Goal: Task Accomplishment & Management: Use online tool/utility

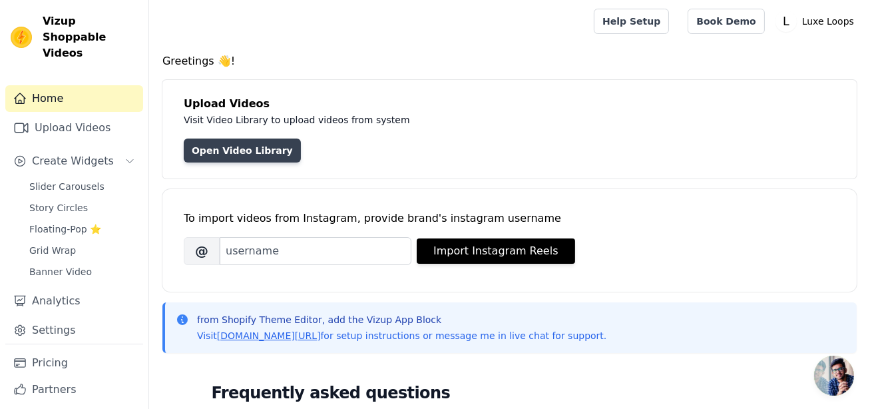
click at [252, 158] on link "Open Video Library" at bounding box center [242, 150] width 117 height 24
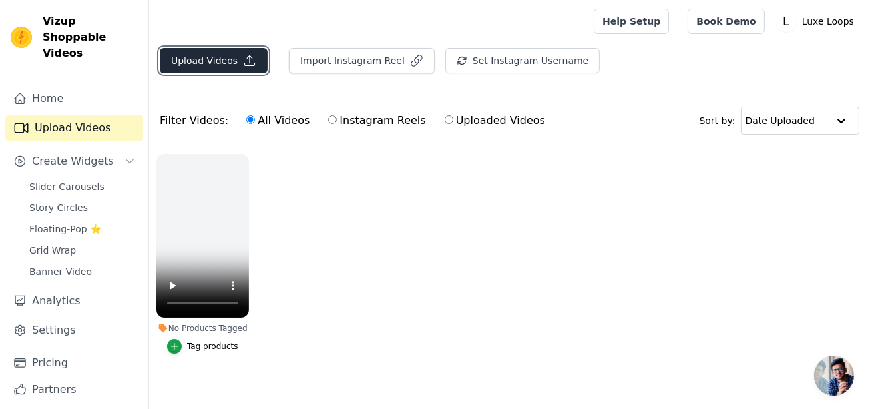
click at [216, 54] on button "Upload Videos" at bounding box center [214, 60] width 108 height 25
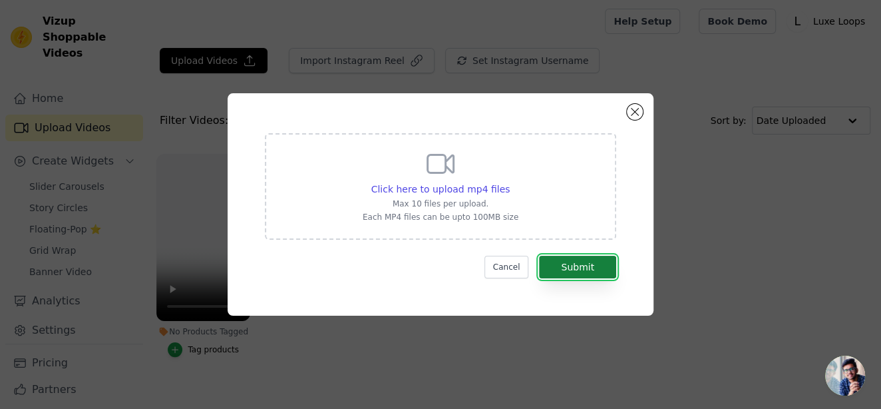
click at [560, 269] on button "Submit" at bounding box center [577, 267] width 77 height 23
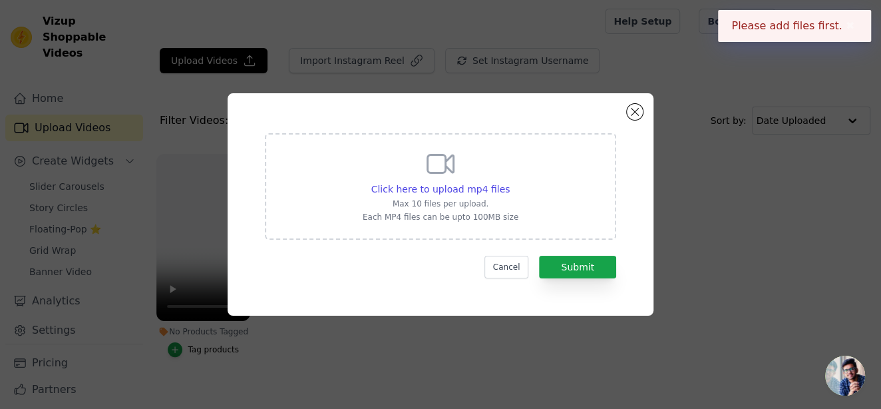
click at [490, 171] on div "Click here to upload mp4 files Max 10 files per upload. Each MP4 files can be u…" at bounding box center [441, 185] width 156 height 75
click at [509, 182] on input "Click here to upload mp4 files Max 10 files per upload. Each MP4 files can be u…" at bounding box center [509, 182] width 1 height 1
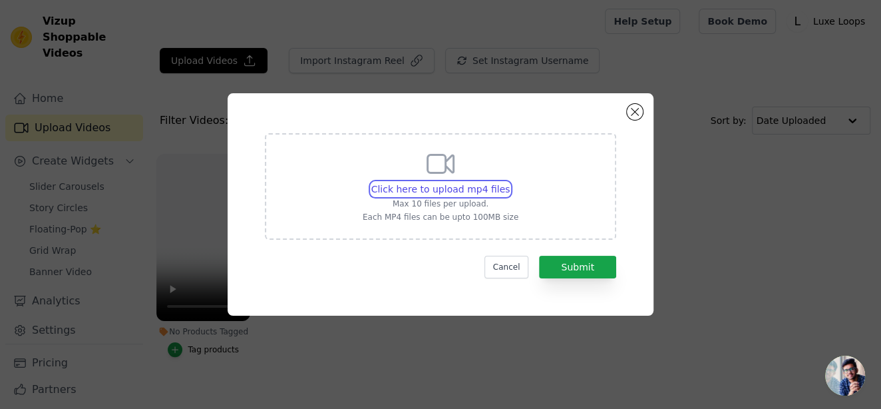
type input "C:\fakepath\59f5aefe-c046-42b5-aed6-399066f51fd5.mp4.mp4"
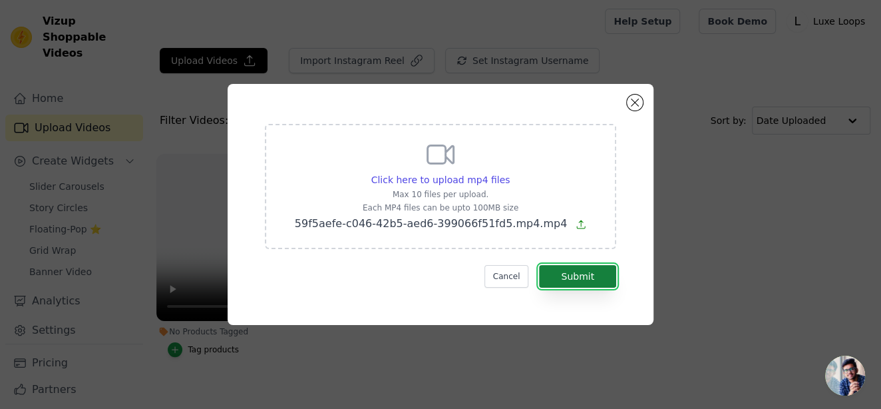
click at [572, 282] on button "Submit" at bounding box center [577, 276] width 77 height 23
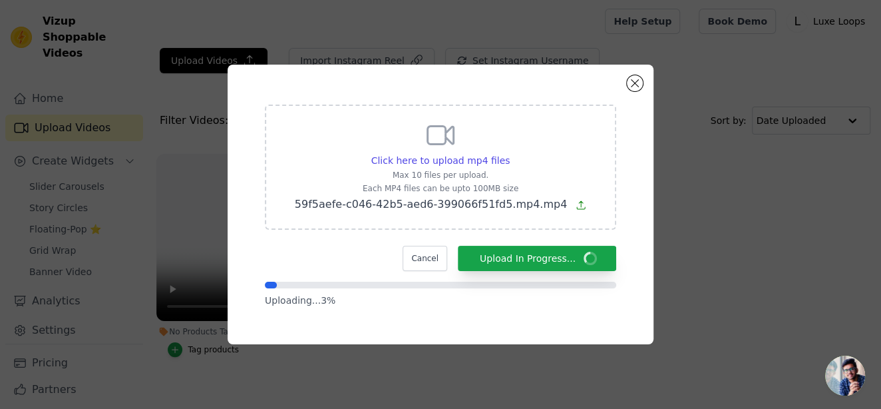
click at [277, 253] on div "Cancel Upload In Progress..." at bounding box center [440, 258] width 351 height 25
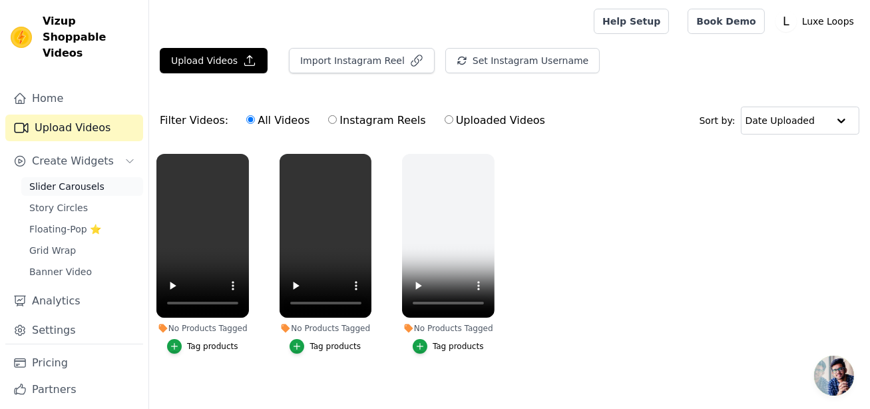
click at [67, 177] on link "Slider Carousels" at bounding box center [82, 186] width 122 height 19
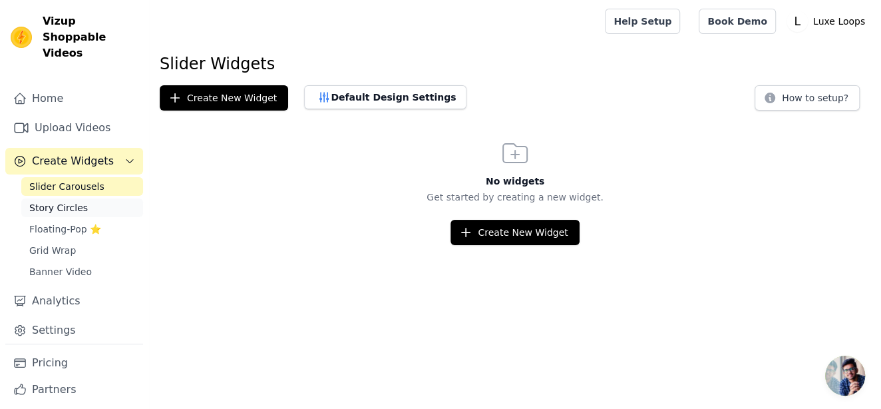
click at [83, 198] on link "Story Circles" at bounding box center [82, 207] width 122 height 19
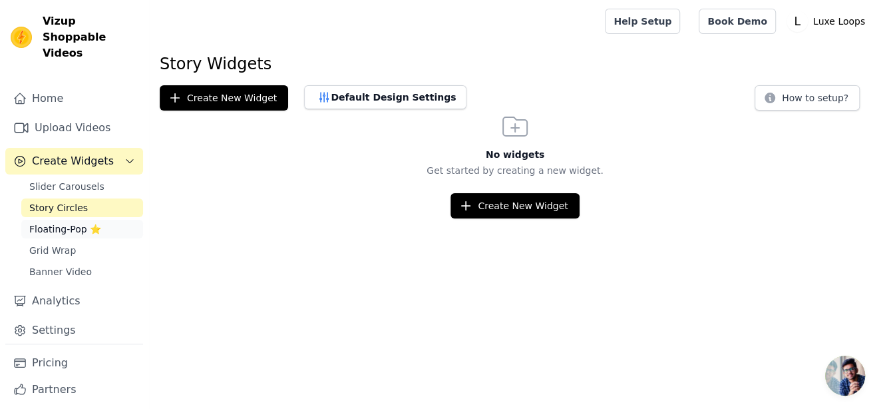
click at [76, 222] on span "Floating-Pop ⭐" at bounding box center [65, 228] width 72 height 13
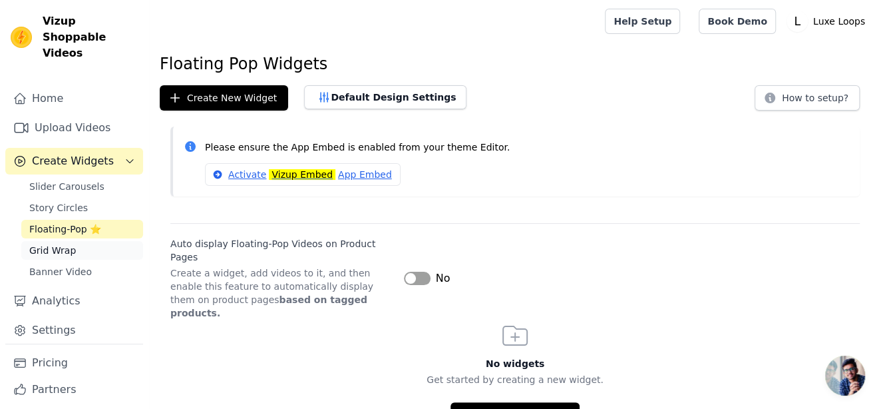
click at [65, 244] on span "Grid Wrap" at bounding box center [52, 250] width 47 height 13
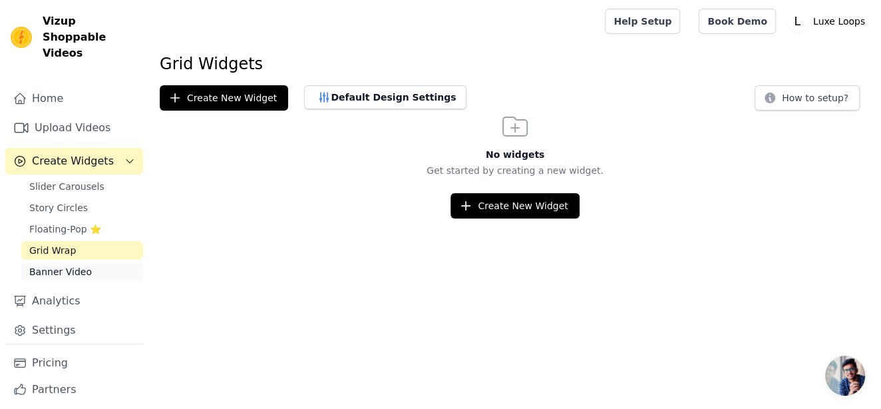
click at [63, 262] on link "Banner Video" at bounding box center [82, 271] width 122 height 19
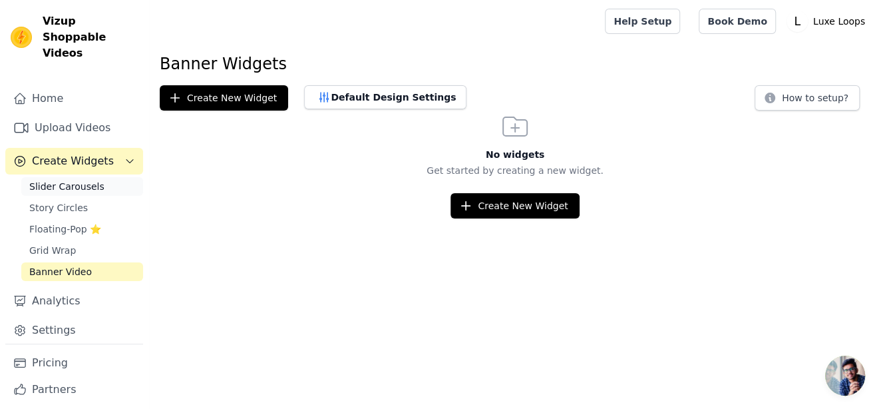
click at [72, 180] on span "Slider Carousels" at bounding box center [66, 186] width 75 height 13
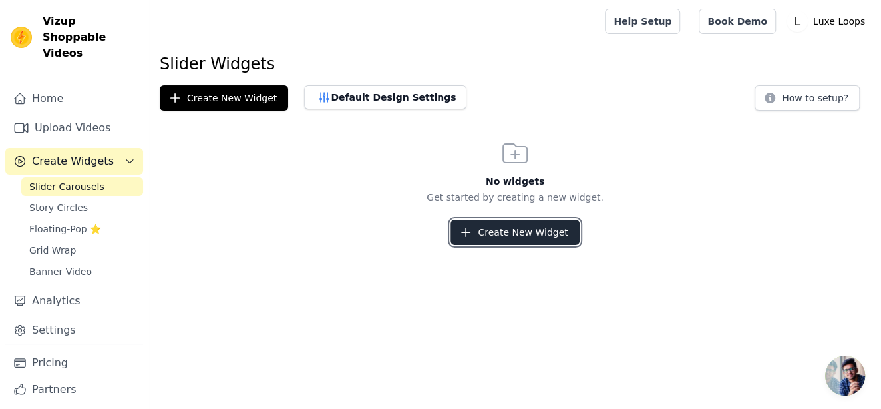
click at [520, 239] on button "Create New Widget" at bounding box center [514, 232] width 128 height 25
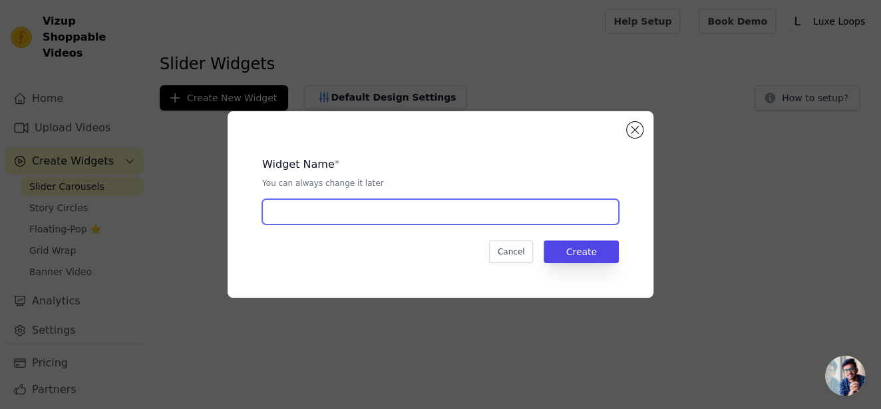
click at [430, 220] on input "text" at bounding box center [440, 211] width 357 height 25
type input "Poster"
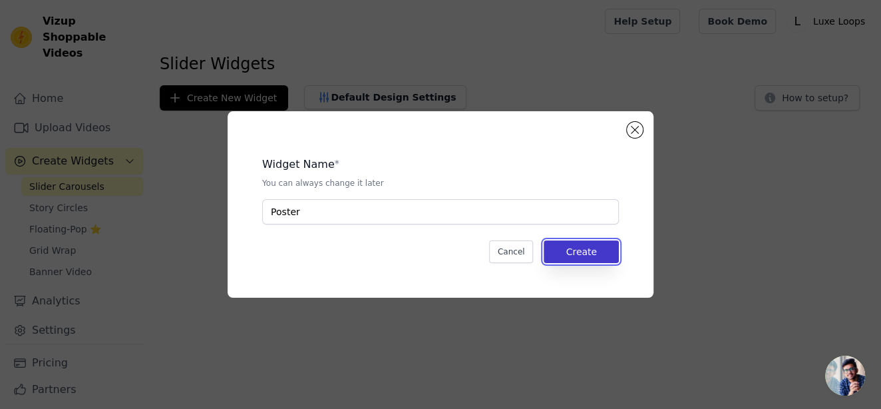
click at [590, 246] on button "Create" at bounding box center [581, 251] width 75 height 23
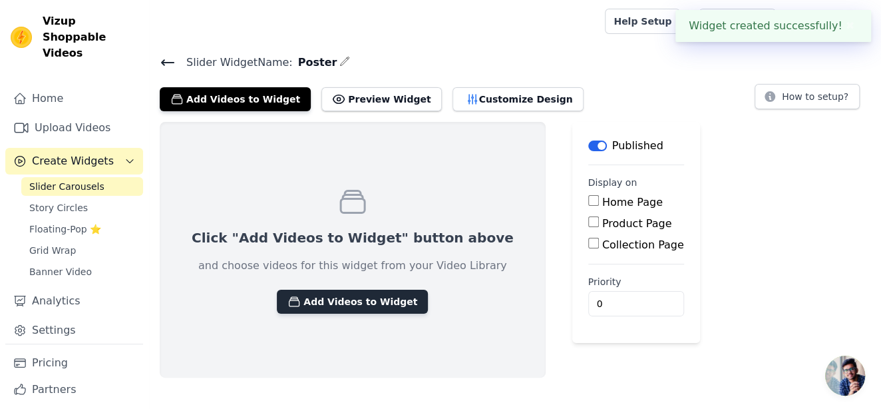
click at [383, 299] on button "Add Videos to Widget" at bounding box center [352, 301] width 151 height 24
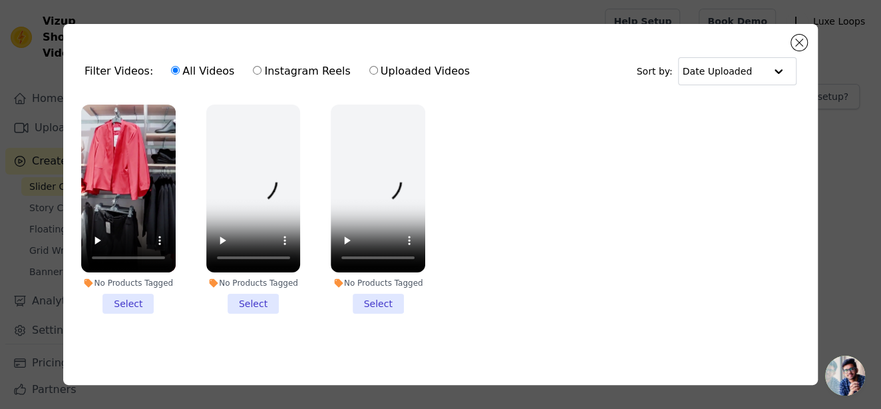
click at [131, 295] on li "No Products Tagged Select" at bounding box center [128, 208] width 94 height 209
click at [0, 0] on input "No Products Tagged Select" at bounding box center [0, 0] width 0 height 0
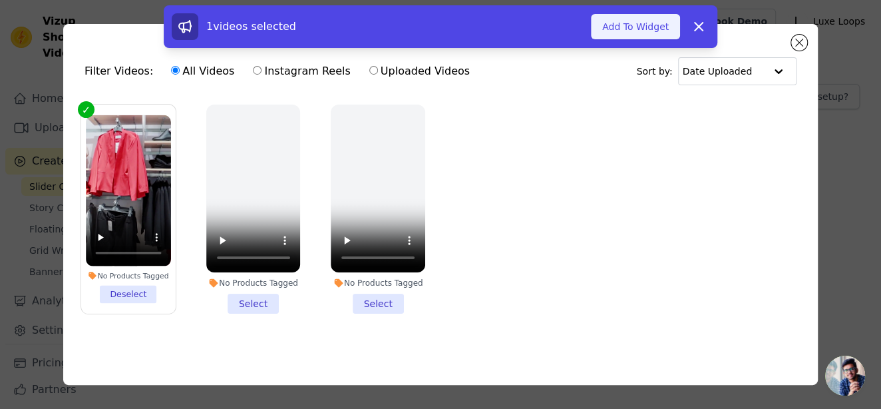
click at [625, 32] on button "Add To Widget" at bounding box center [635, 26] width 89 height 25
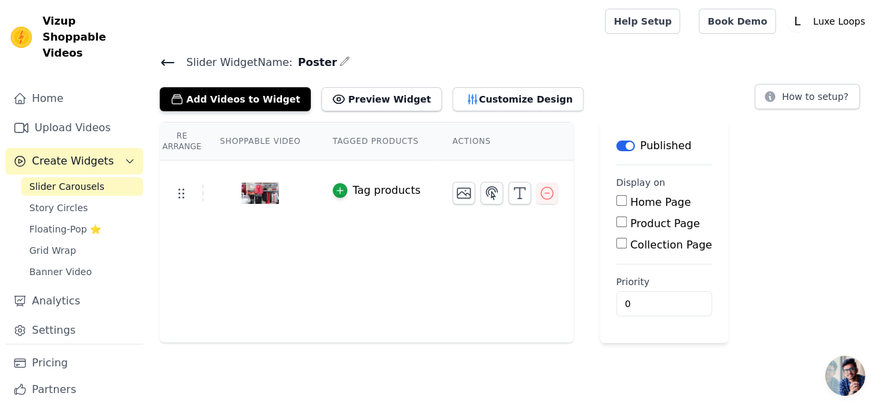
click at [616, 200] on input "Home Page" at bounding box center [621, 200] width 11 height 11
checkbox input "true"
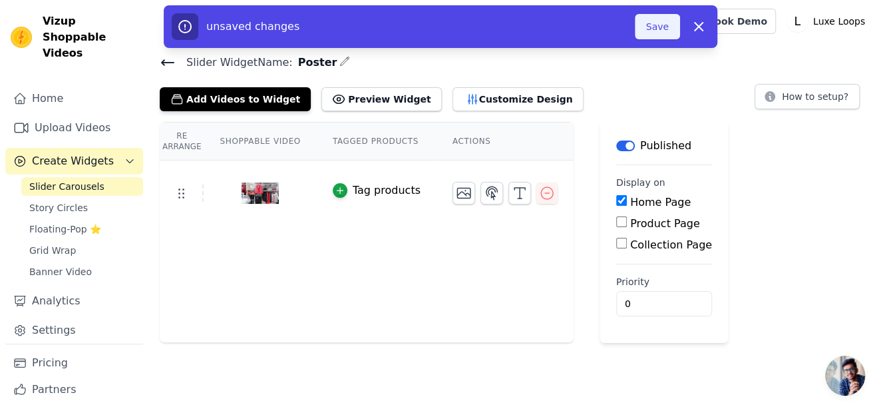
click at [645, 24] on button "Save" at bounding box center [657, 26] width 45 height 25
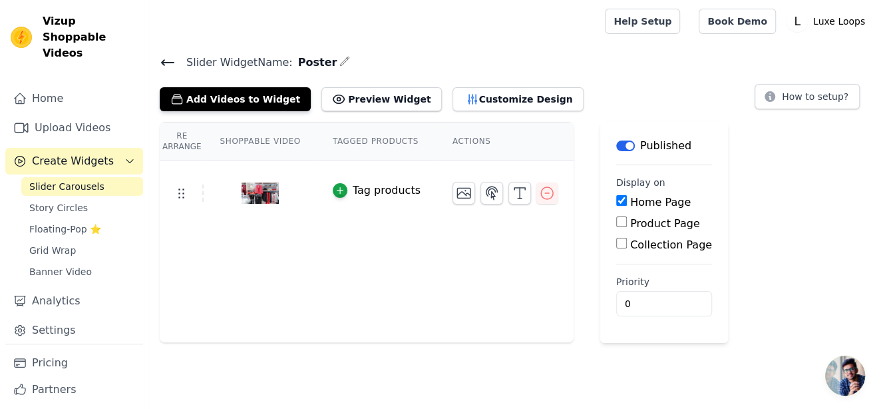
click at [249, 191] on img at bounding box center [260, 193] width 37 height 64
click at [536, 198] on button "button" at bounding box center [546, 192] width 21 height 21
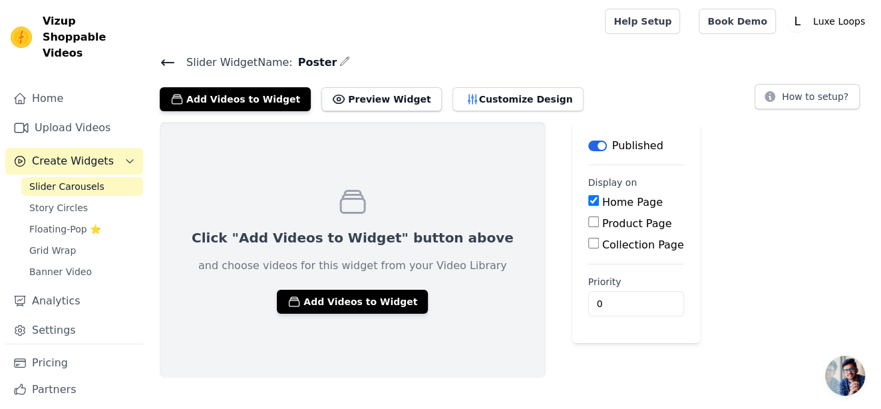
click at [602, 218] on label "Product Page" at bounding box center [637, 223] width 70 height 13
click at [588, 218] on input "Product Page" at bounding box center [593, 221] width 11 height 11
checkbox input "true"
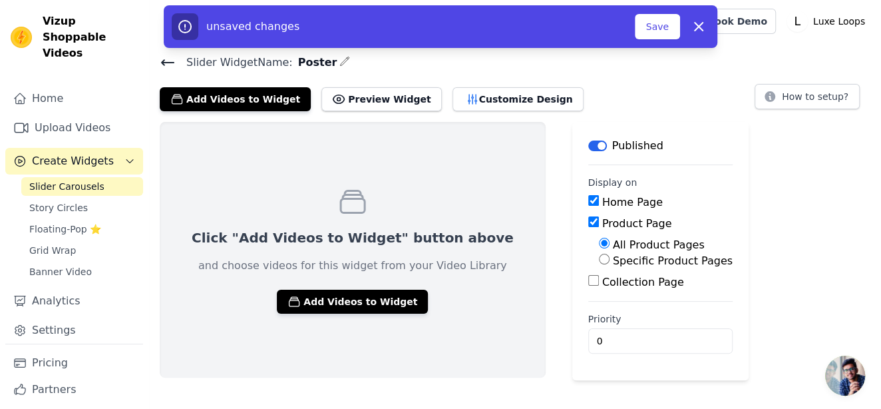
click at [613, 261] on label "Specific Product Pages" at bounding box center [673, 260] width 120 height 13
click at [599, 261] on input "Specific Product Pages" at bounding box center [604, 259] width 11 height 11
radio input "true"
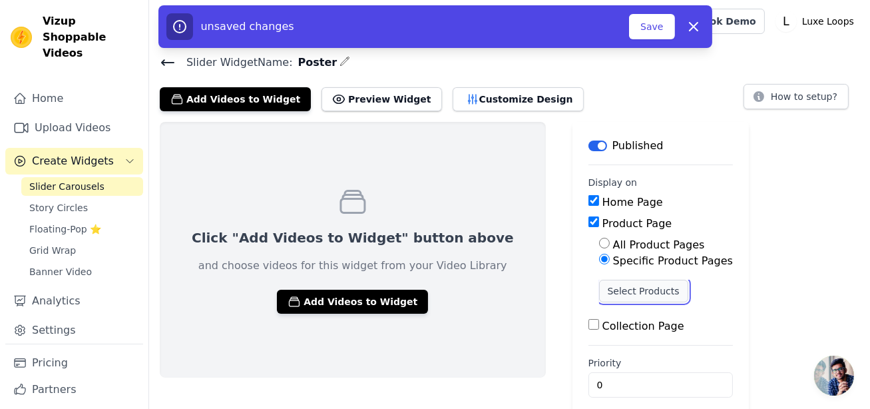
click at [599, 299] on button "Select Products" at bounding box center [643, 290] width 89 height 23
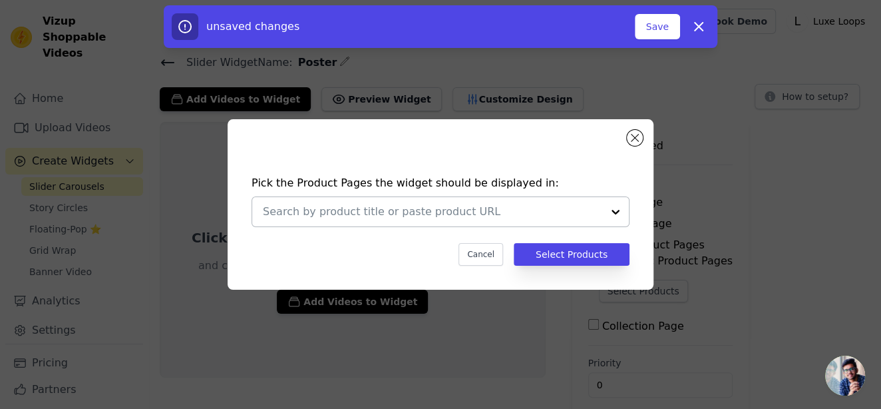
click at [610, 213] on div at bounding box center [615, 211] width 27 height 29
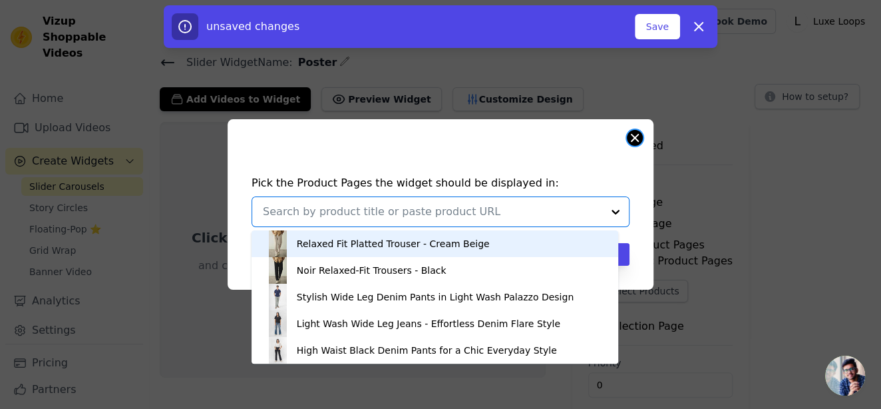
click at [633, 136] on button "Close modal" at bounding box center [635, 138] width 16 height 16
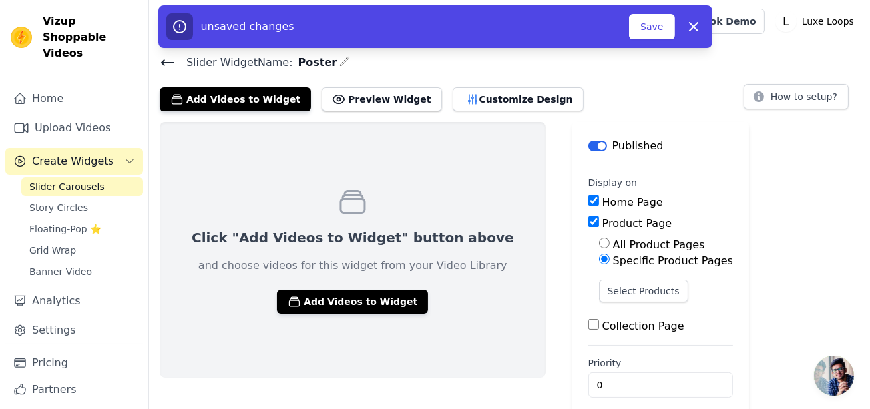
click at [588, 220] on input "Product Page" at bounding box center [593, 221] width 11 height 11
checkbox input "false"
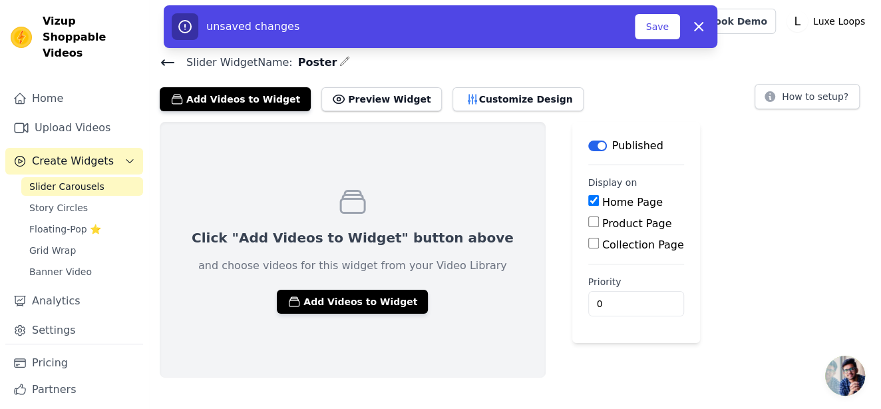
click at [588, 196] on input "Home Page" at bounding box center [593, 200] width 11 height 11
checkbox input "false"
click at [572, 256] on main "Label Published Display on Home Page Product Page Collection Page Priority 0 un…" at bounding box center [636, 232] width 128 height 221
click at [588, 246] on input "Collection Page" at bounding box center [593, 243] width 11 height 11
checkbox input "true"
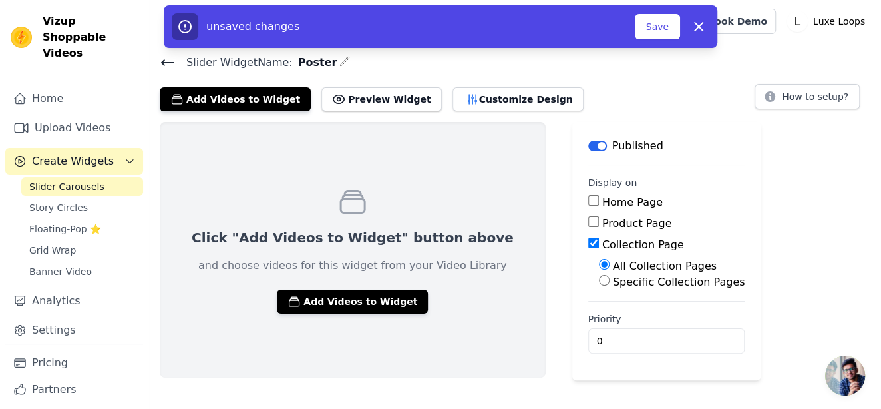
click at [613, 279] on label "Specific Collection Pages" at bounding box center [679, 281] width 132 height 13
click at [599, 279] on input "Specific Collection Pages" at bounding box center [604, 280] width 11 height 11
radio input "true"
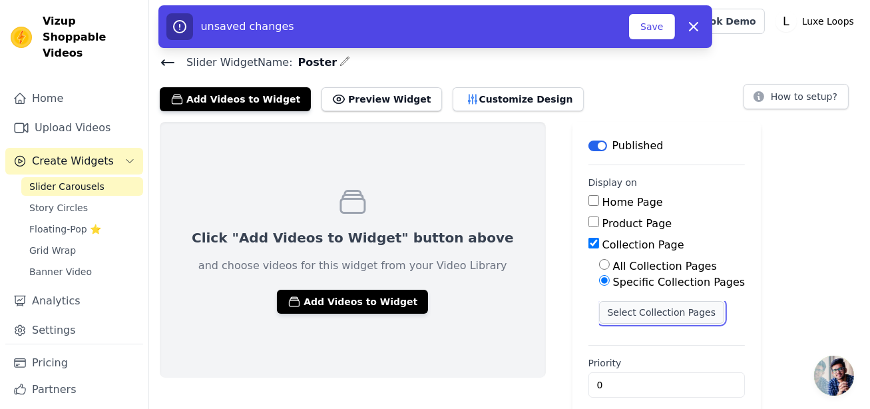
click at [599, 313] on button "Select Collection Pages" at bounding box center [662, 312] width 126 height 23
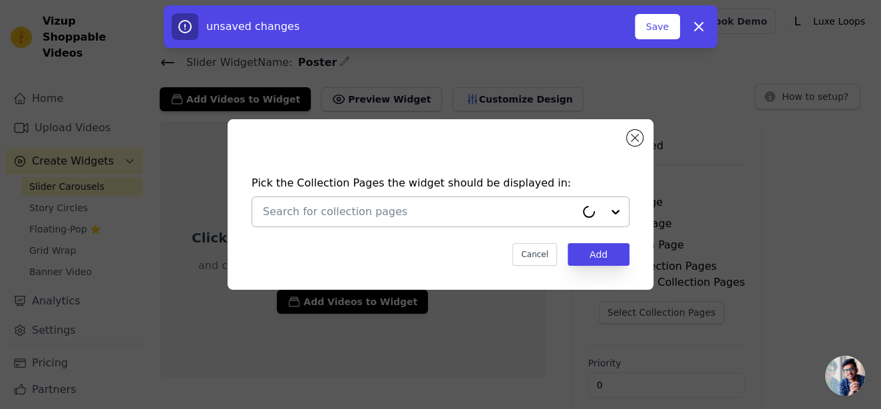
click at [451, 220] on div at bounding box center [419, 211] width 313 height 29
click at [633, 138] on button "Close modal" at bounding box center [635, 138] width 16 height 16
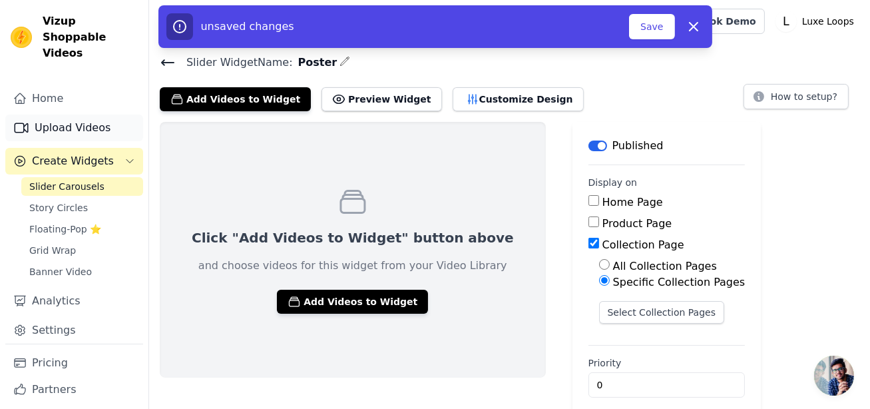
click at [62, 114] on link "Upload Videos" at bounding box center [74, 127] width 138 height 27
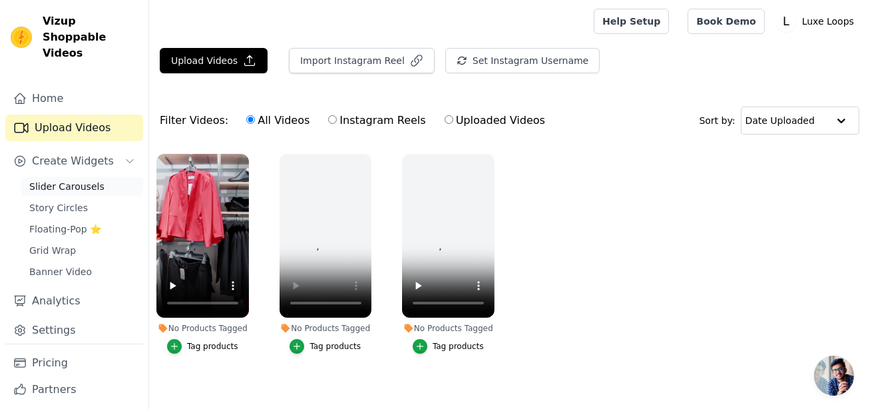
click at [84, 180] on span "Slider Carousels" at bounding box center [66, 186] width 75 height 13
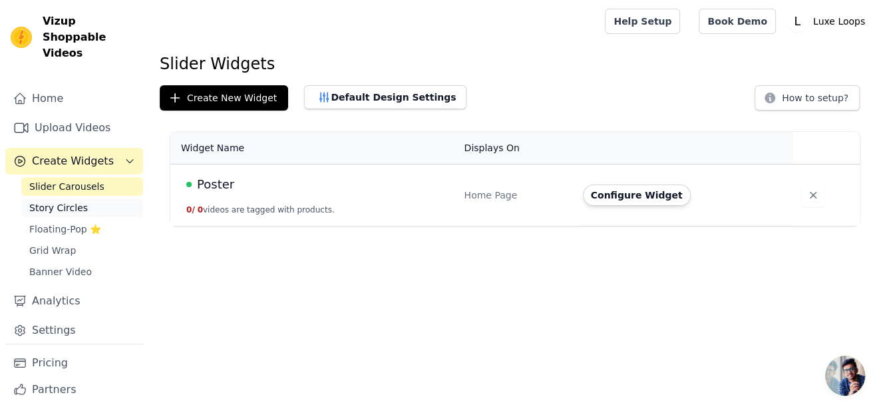
click at [71, 201] on span "Story Circles" at bounding box center [58, 207] width 59 height 13
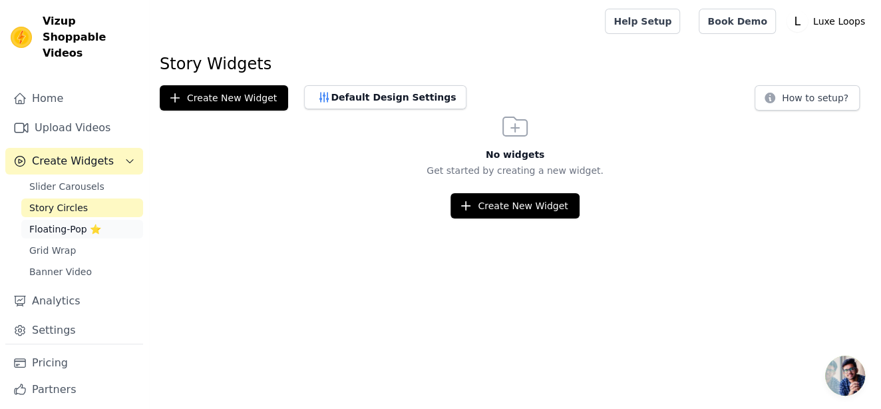
click at [65, 222] on span "Floating-Pop ⭐" at bounding box center [65, 228] width 72 height 13
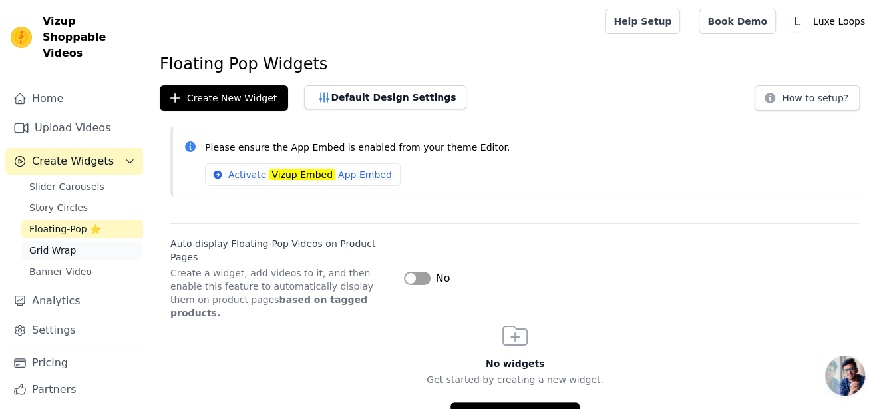
click at [61, 244] on span "Grid Wrap" at bounding box center [52, 250] width 47 height 13
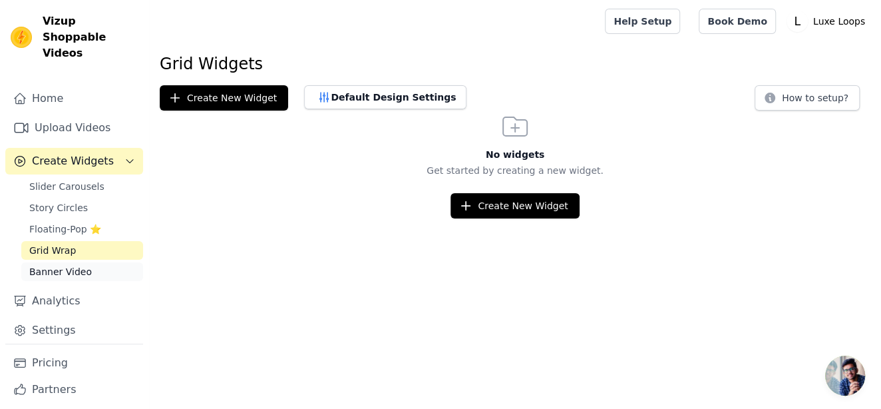
click at [59, 265] on span "Banner Video" at bounding box center [60, 271] width 63 height 13
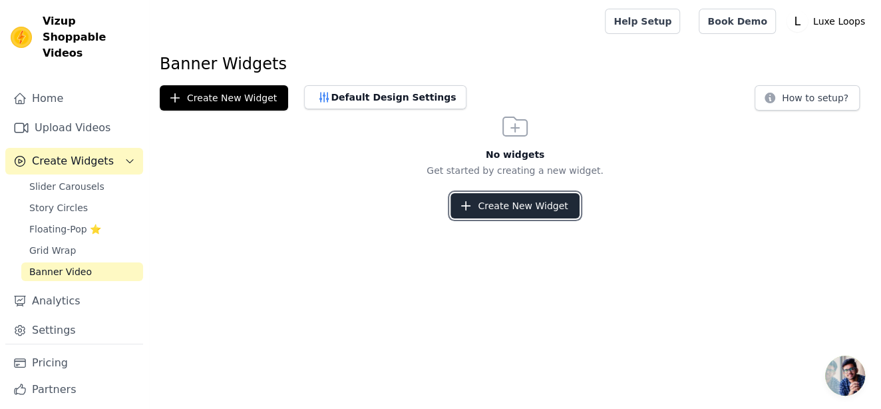
click at [514, 202] on button "Create New Widget" at bounding box center [514, 205] width 128 height 25
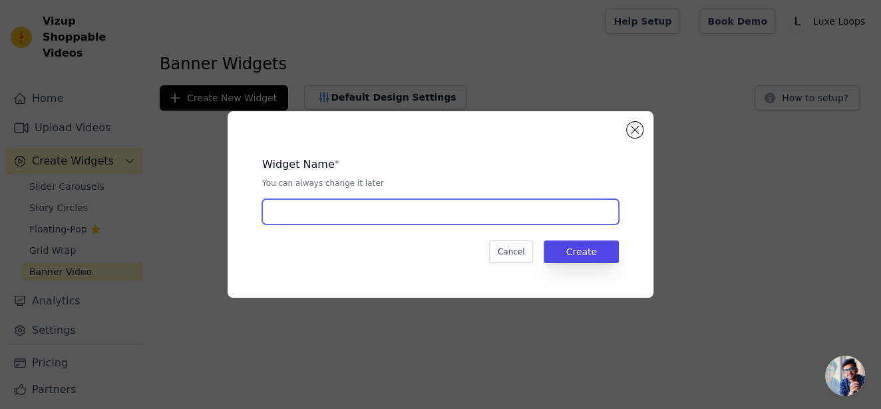
click at [428, 205] on input "text" at bounding box center [440, 211] width 357 height 25
type input "Poster"
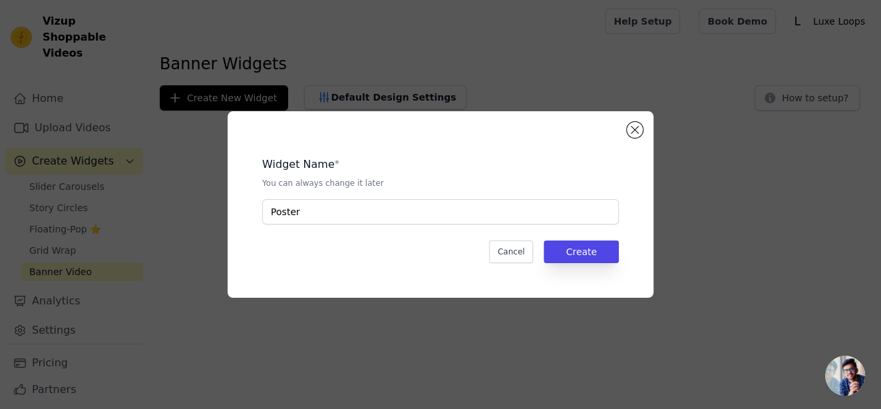
click at [594, 263] on div "Widget Name * You can always change it later Poster Cancel Create" at bounding box center [440, 204] width 383 height 144
click at [594, 250] on button "Create" at bounding box center [581, 251] width 75 height 23
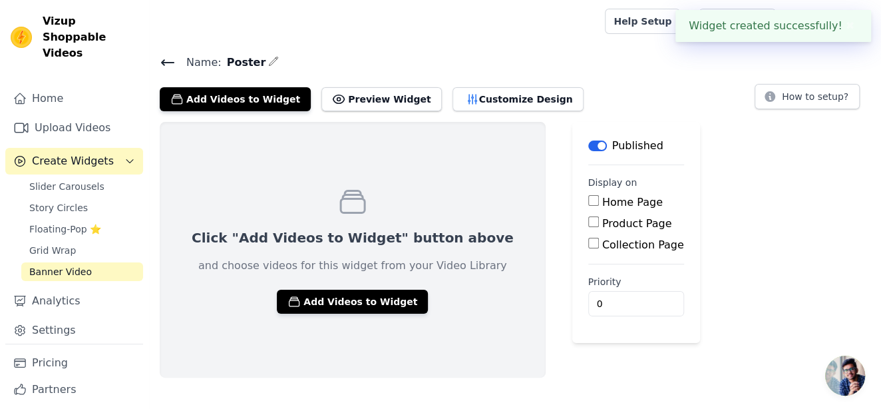
click at [602, 201] on label "Home Page" at bounding box center [632, 202] width 61 height 13
click at [588, 201] on input "Home Page" at bounding box center [593, 200] width 11 height 11
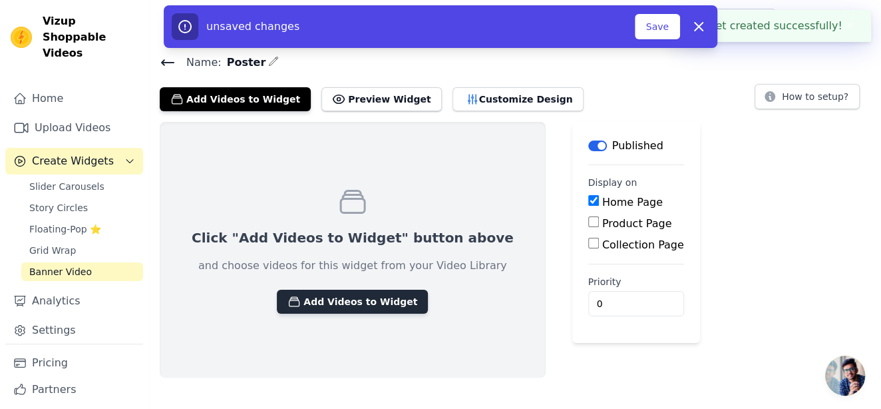
click at [336, 297] on button "Add Videos to Widget" at bounding box center [352, 301] width 151 height 24
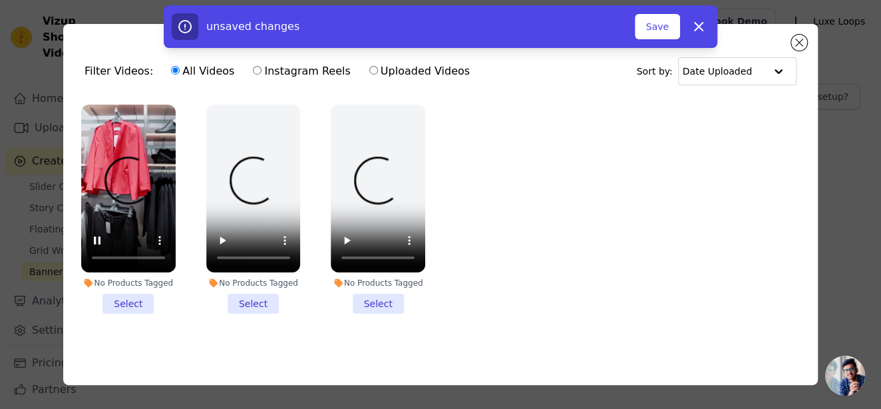
click at [132, 299] on li "No Products Tagged Select" at bounding box center [128, 208] width 94 height 209
click at [0, 0] on input "No Products Tagged Select" at bounding box center [0, 0] width 0 height 0
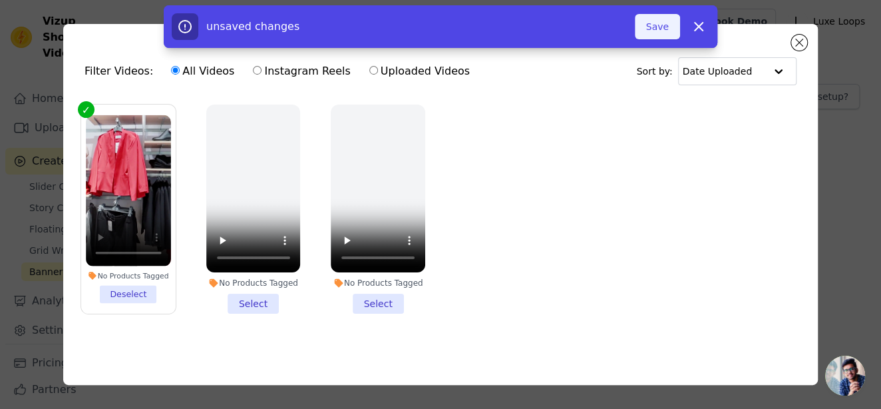
click at [659, 20] on button "Save" at bounding box center [657, 26] width 45 height 25
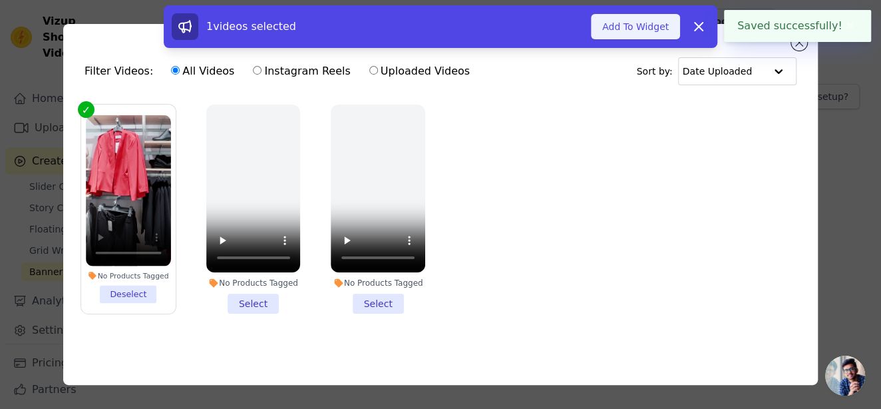
click at [662, 29] on button "Add To Widget" at bounding box center [635, 26] width 89 height 25
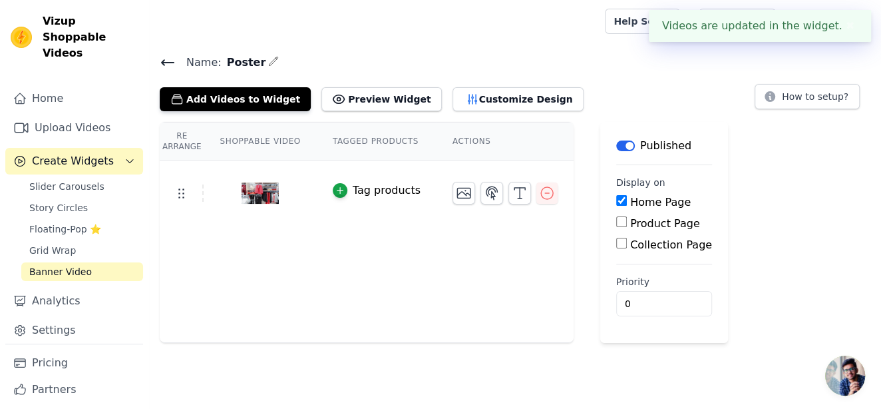
click at [738, 230] on div "Re Arrange Shoppable Video Tagged Products Actions Tag products Save Videos In …" at bounding box center [515, 232] width 732 height 221
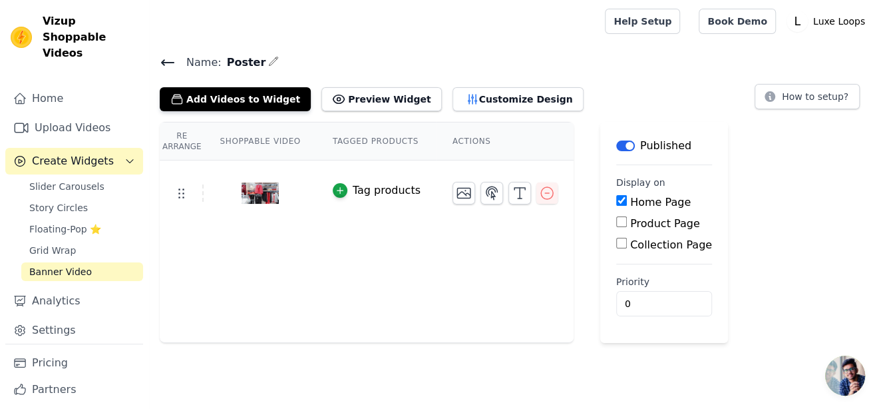
click at [630, 200] on label "Home Page" at bounding box center [660, 202] width 61 height 13
click at [627, 200] on input "Home Page" at bounding box center [621, 200] width 11 height 11
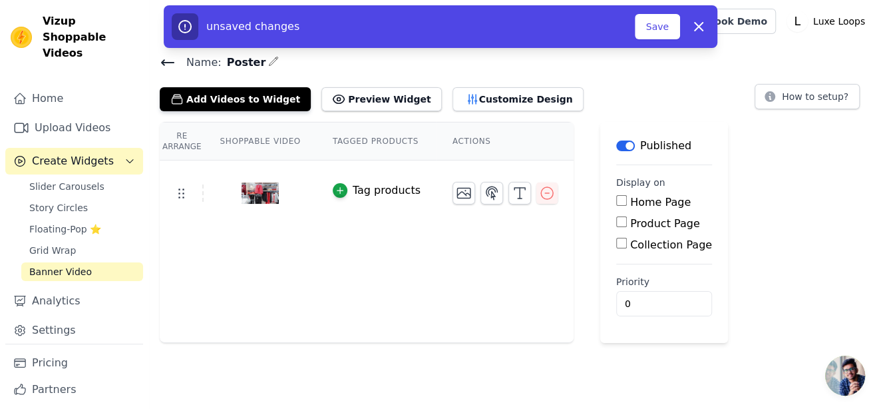
click at [630, 200] on label "Home Page" at bounding box center [660, 202] width 61 height 13
click at [627, 200] on input "Home Page" at bounding box center [621, 200] width 11 height 11
checkbox input "true"
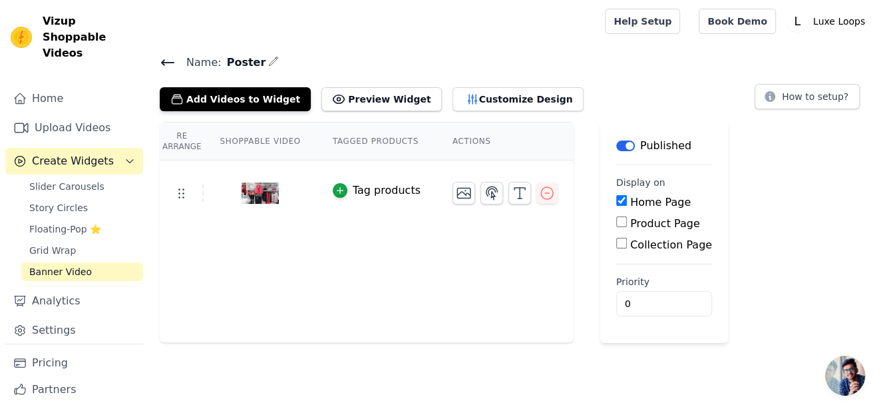
click at [616, 146] on button "Label" at bounding box center [625, 145] width 19 height 11
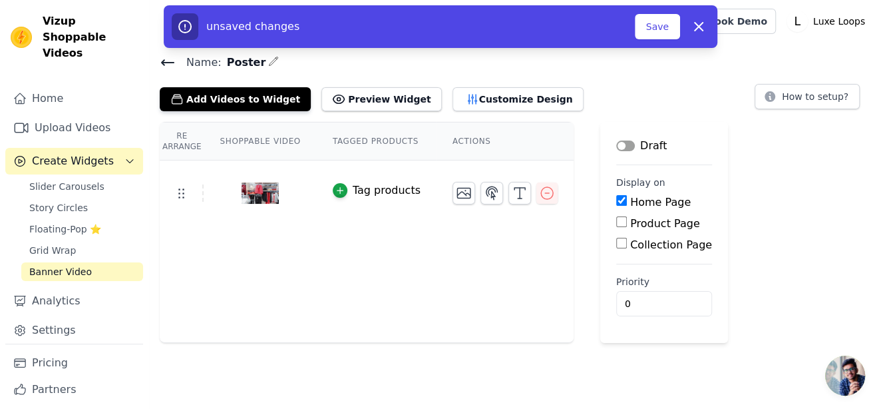
click at [616, 146] on button "Label" at bounding box center [625, 145] width 19 height 11
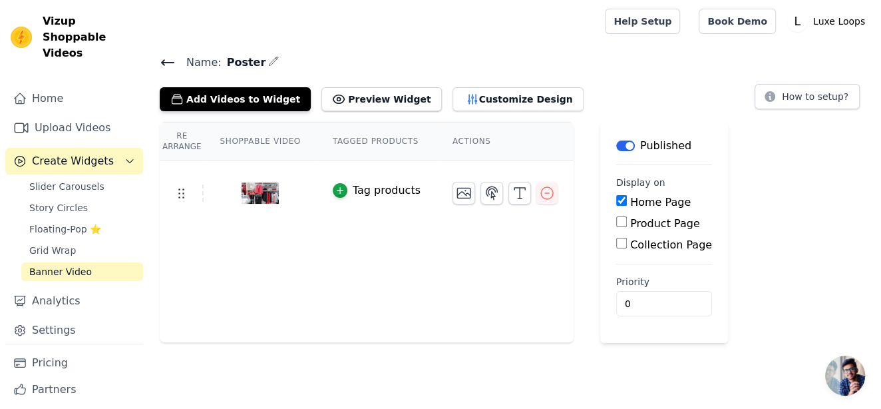
click at [635, 51] on main "Name: Poster Add Videos to Widget Preview Widget Customize Design How to setup?…" at bounding box center [515, 193] width 732 height 300
click at [337, 189] on icon "button" at bounding box center [340, 191] width 6 height 6
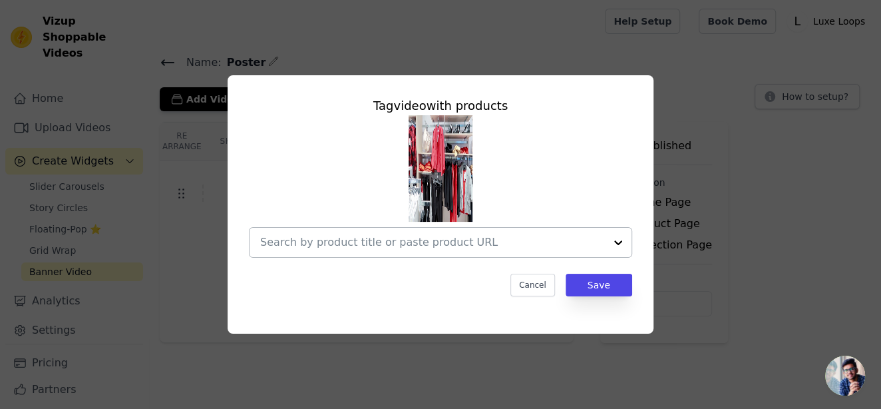
click at [441, 250] on input "text" at bounding box center [432, 242] width 345 height 16
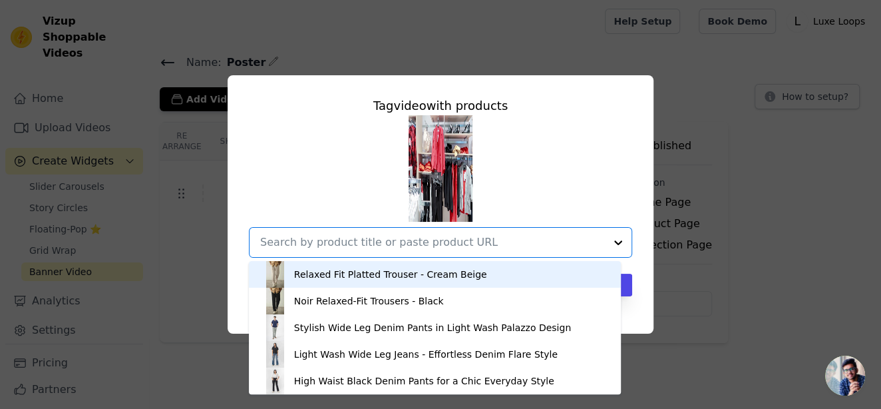
click at [442, 252] on div at bounding box center [432, 242] width 345 height 29
click at [566, 148] on div "Relaxed Fit Platted Trouser - Cream Beige Noir Relaxed-Fit Trousers - Black Sty…" at bounding box center [440, 186] width 383 height 142
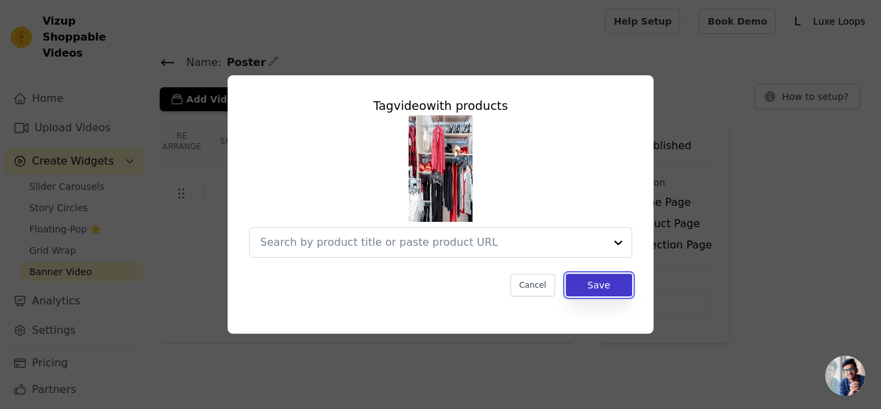
click at [617, 291] on button "Save" at bounding box center [599, 284] width 67 height 23
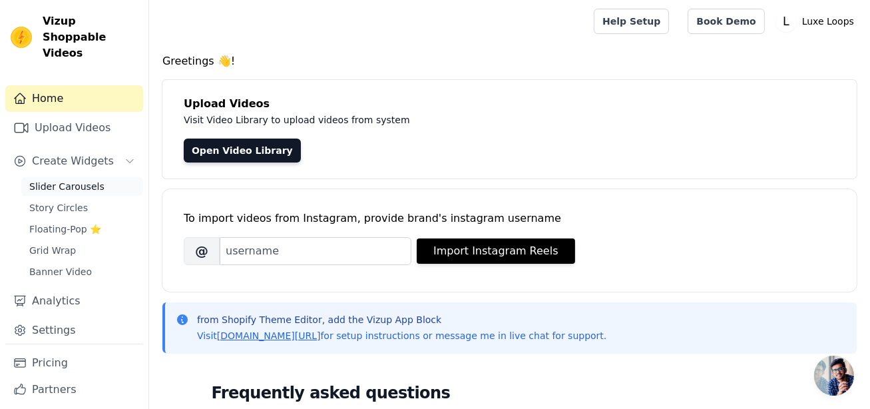
click at [57, 177] on link "Slider Carousels" at bounding box center [82, 186] width 122 height 19
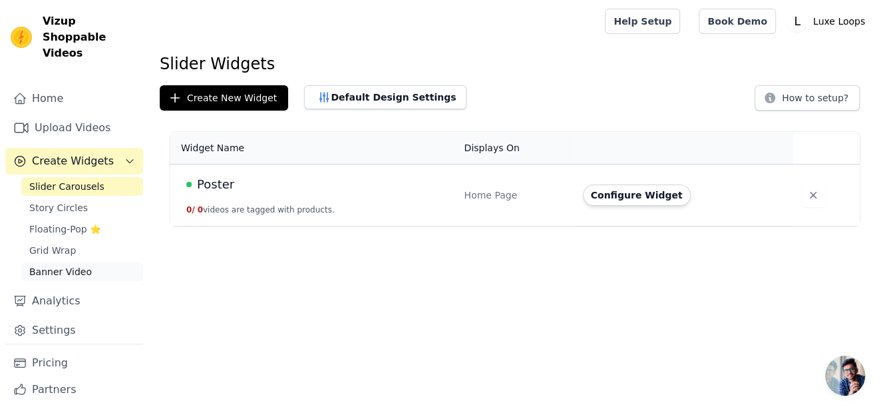
click at [66, 265] on span "Banner Video" at bounding box center [60, 271] width 63 height 13
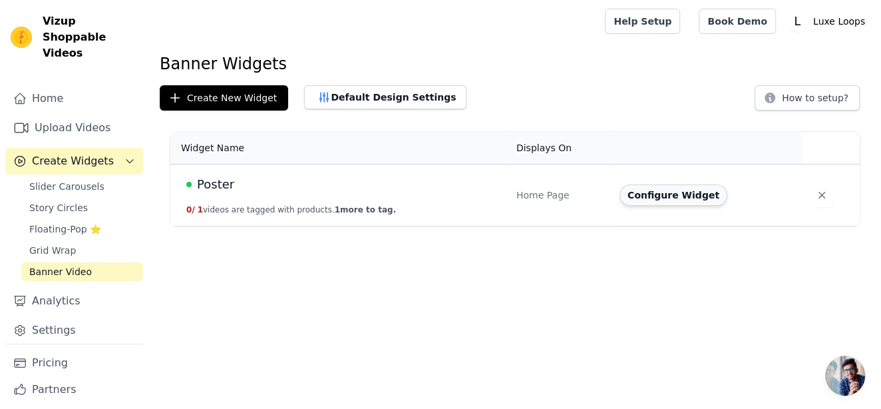
click at [697, 196] on button "Configure Widget" at bounding box center [673, 194] width 108 height 21
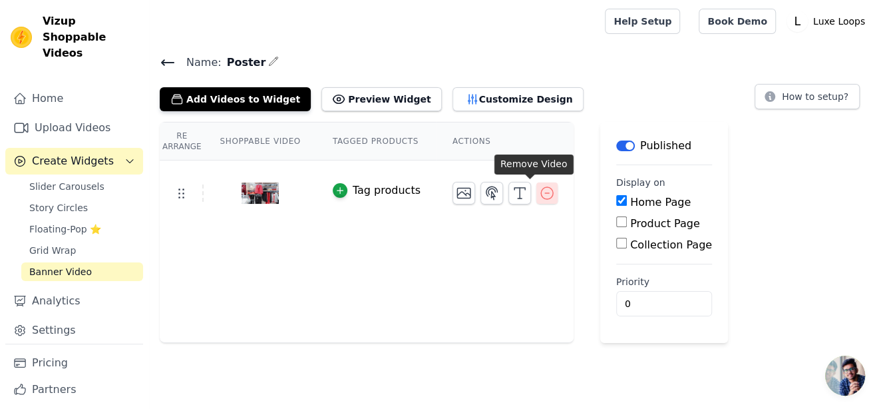
click at [541, 187] on icon "button" at bounding box center [547, 193] width 12 height 12
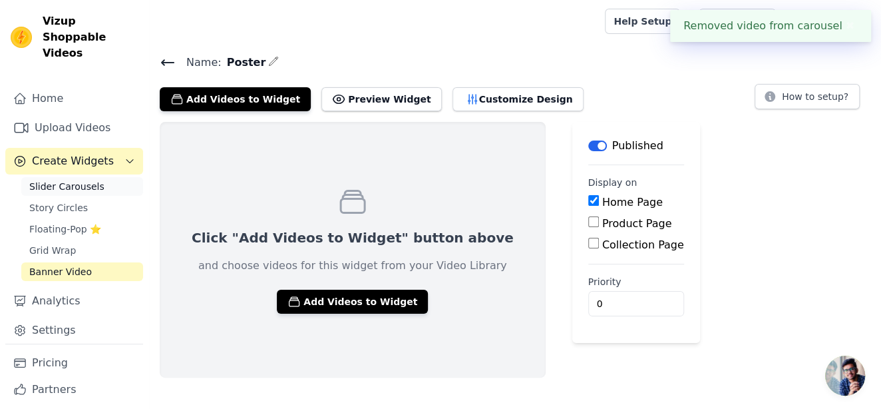
click at [53, 180] on span "Slider Carousels" at bounding box center [66, 186] width 75 height 13
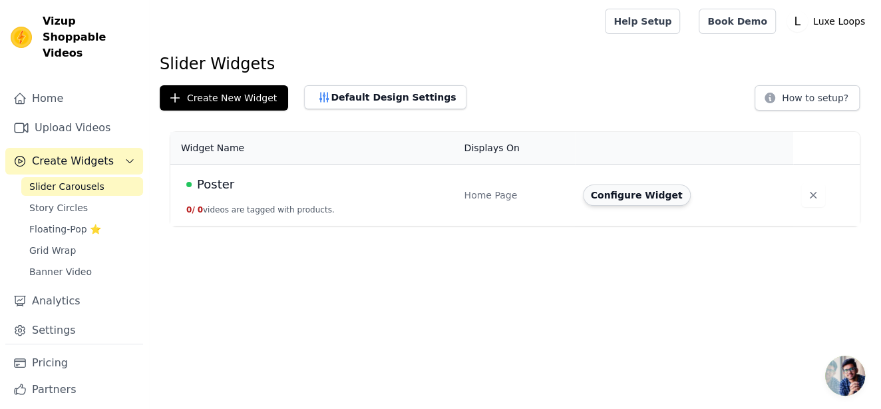
click at [650, 201] on button "Configure Widget" at bounding box center [637, 194] width 108 height 21
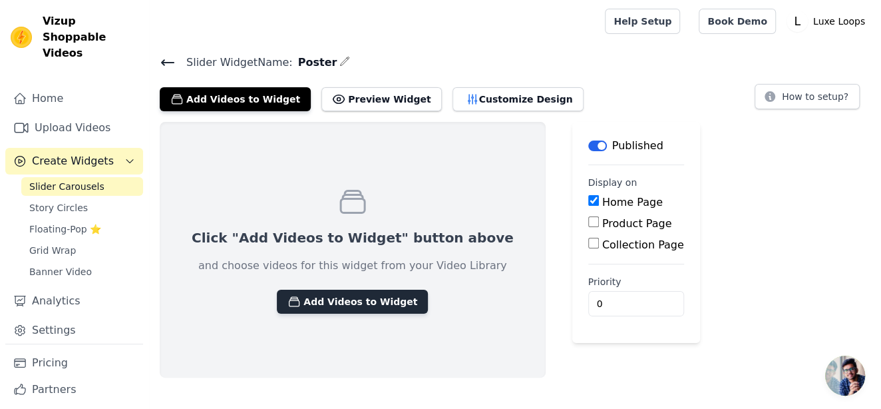
click at [351, 294] on button "Add Videos to Widget" at bounding box center [352, 301] width 151 height 24
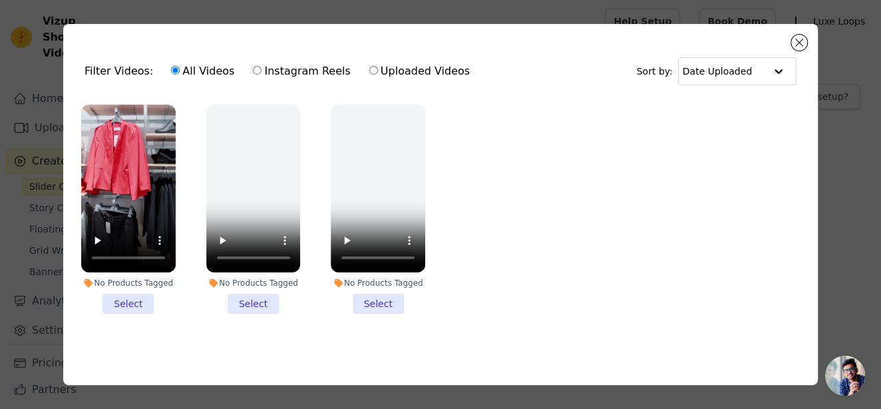
click at [128, 300] on li "No Products Tagged Select" at bounding box center [128, 208] width 94 height 209
click at [0, 0] on input "No Products Tagged Select" at bounding box center [0, 0] width 0 height 0
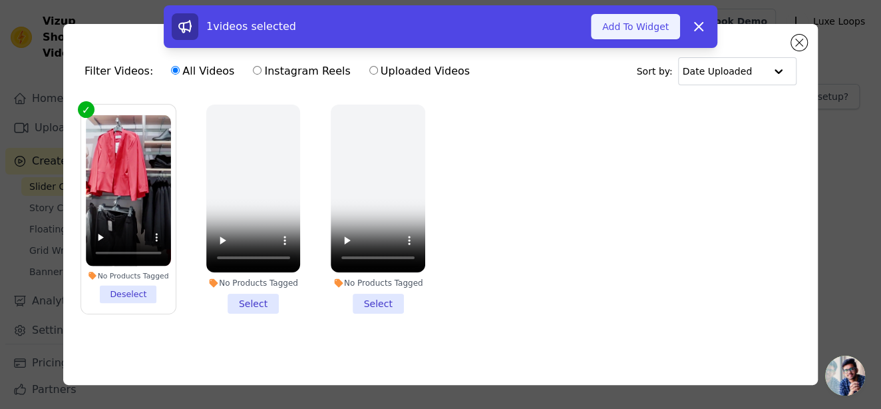
click at [620, 27] on button "Add To Widget" at bounding box center [635, 26] width 89 height 25
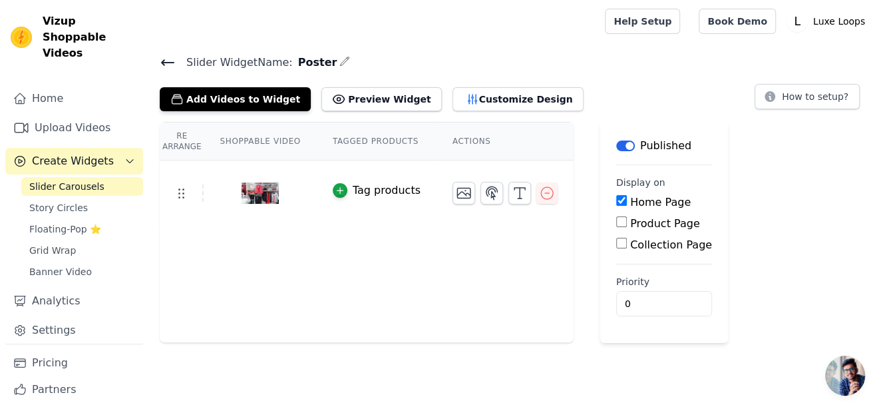
click at [771, 291] on div "Re Arrange Shoppable Video Tagged Products Actions Tag products Save Videos In …" at bounding box center [515, 232] width 732 height 221
